Goal: Check status: Check status

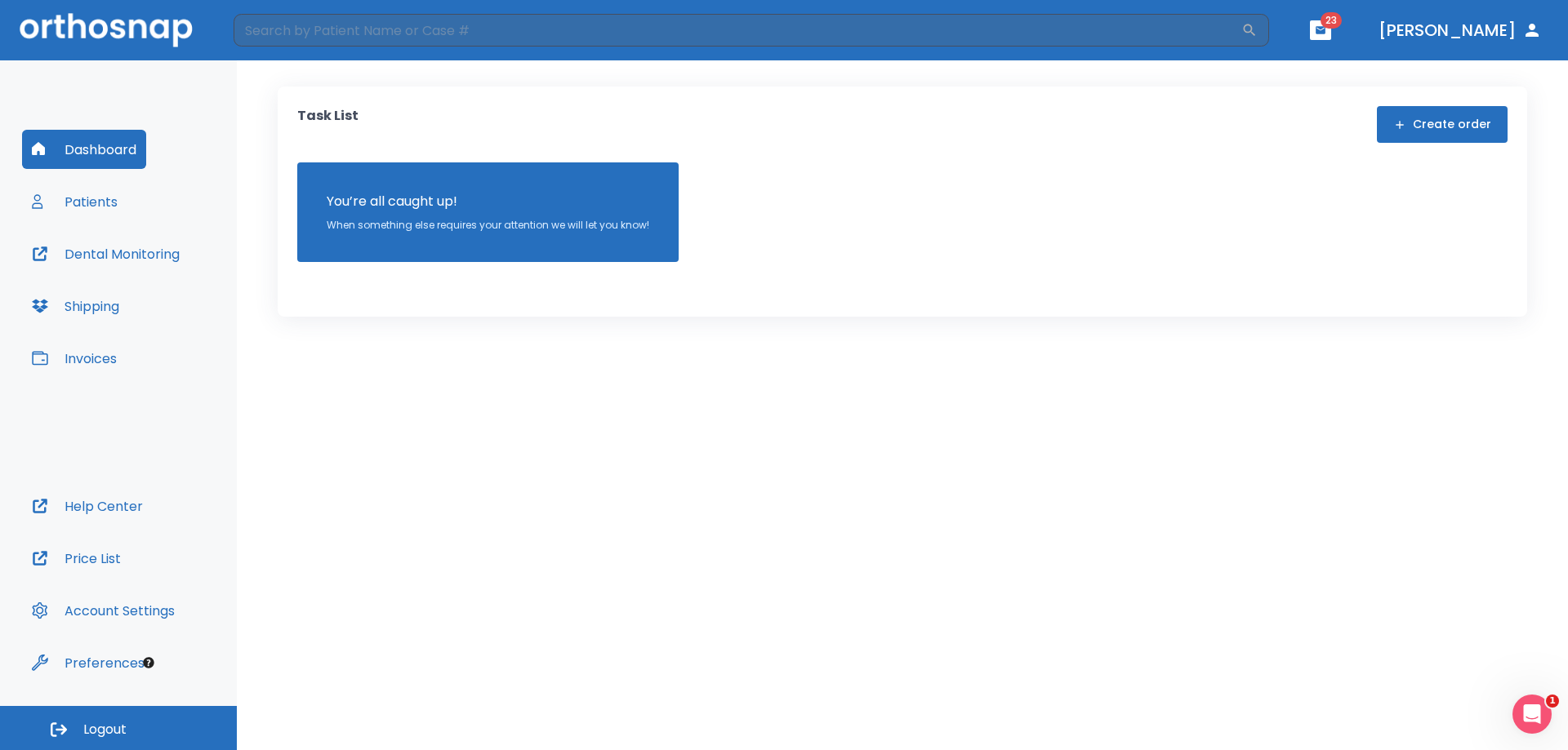
click at [110, 207] on button "Patients" at bounding box center [75, 201] width 105 height 39
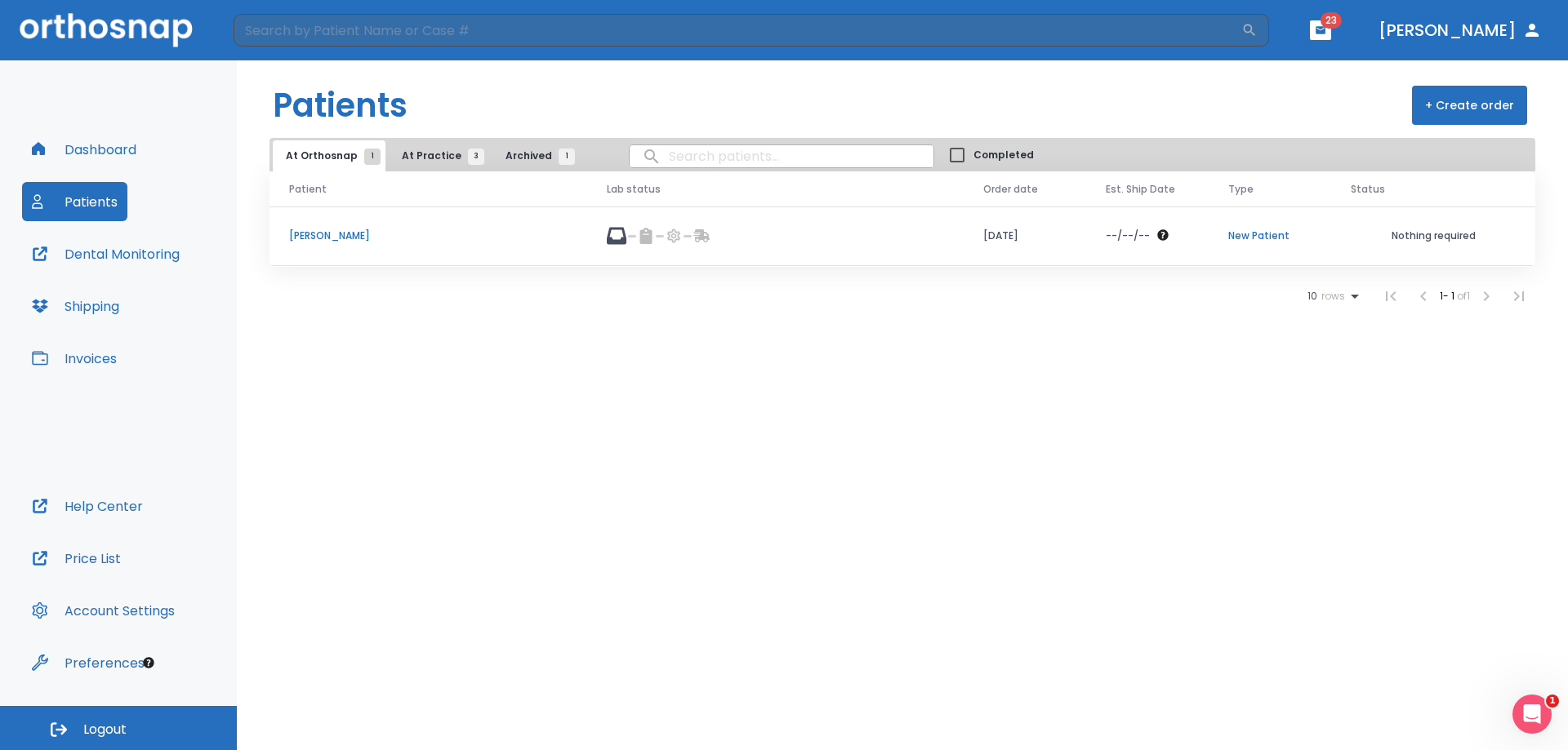
click at [302, 234] on p "[PERSON_NAME]" at bounding box center [428, 236] width 279 height 14
